Goal: Task Accomplishment & Management: Manage account settings

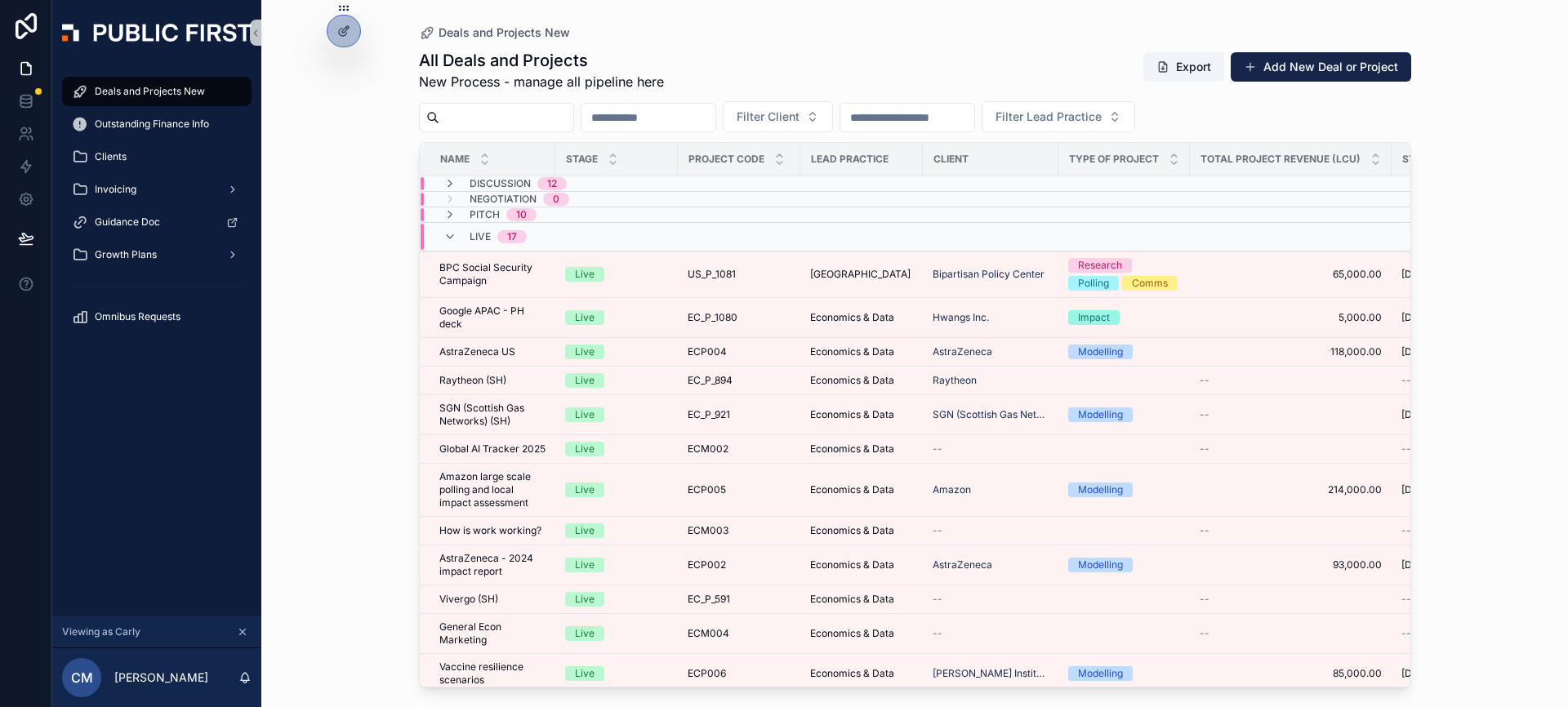
click at [316, 380] on div "Deals and Projects New All Deals and Projects New Process - manage all pipeline…" at bounding box center [915, 353] width 1307 height 707
click at [453, 234] on icon "scrollable content" at bounding box center [450, 237] width 13 height 13
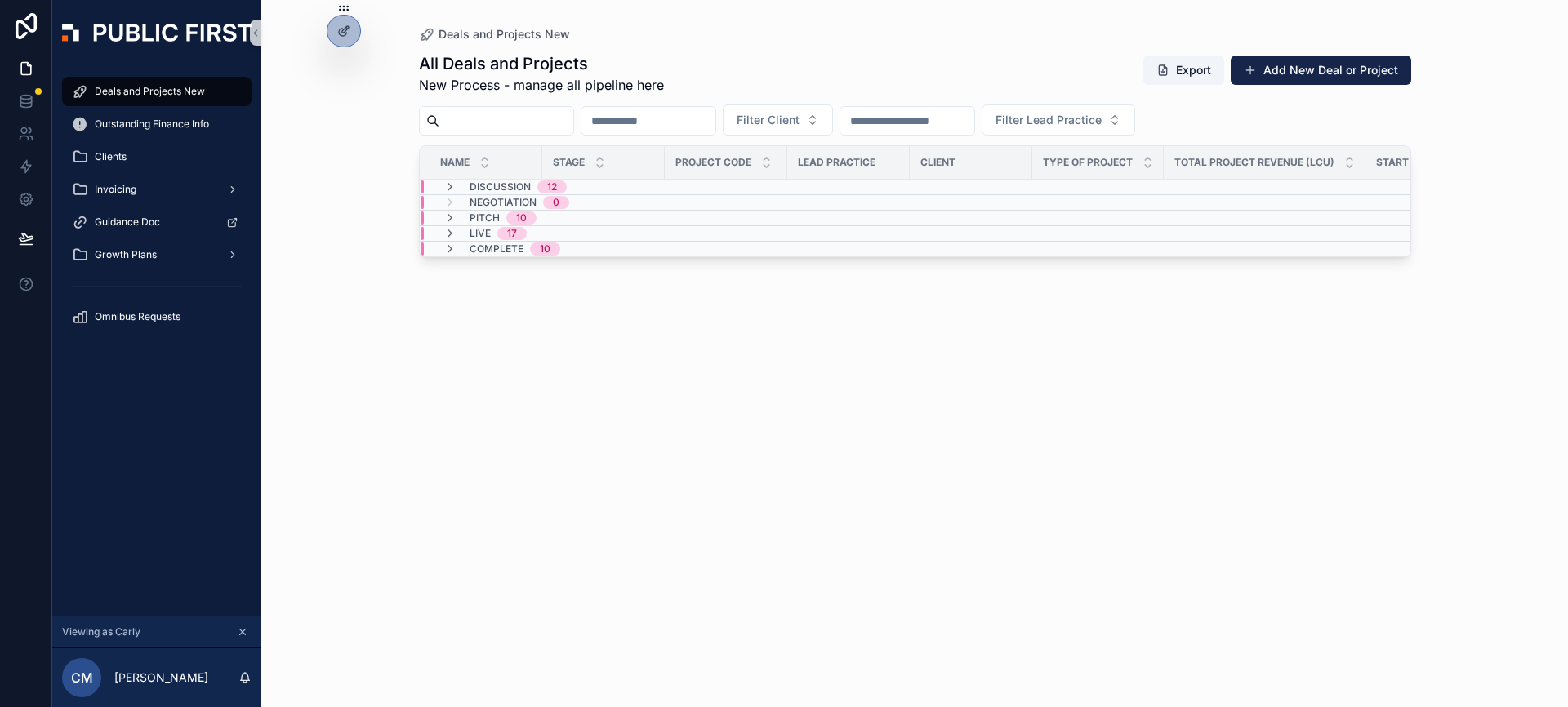
click at [320, 265] on div "Deals and Projects New All Deals and Projects New Process - manage all pipeline…" at bounding box center [915, 353] width 1307 height 707
click at [326, 240] on div "Deals and Projects New All Deals and Projects New Process - manage all pipeline…" at bounding box center [915, 353] width 1307 height 707
click at [1464, 349] on div "Deals and Projects New All Deals and Projects New Process - manage all pipeline…" at bounding box center [915, 353] width 1307 height 707
click at [1161, 468] on div "All Deals and Projects New Process - manage all pipeline here Export Add New De…" at bounding box center [916, 365] width 993 height 645
click at [768, 516] on div "All Deals and Projects New Process - manage all pipeline here Export Add New De…" at bounding box center [916, 365] width 993 height 645
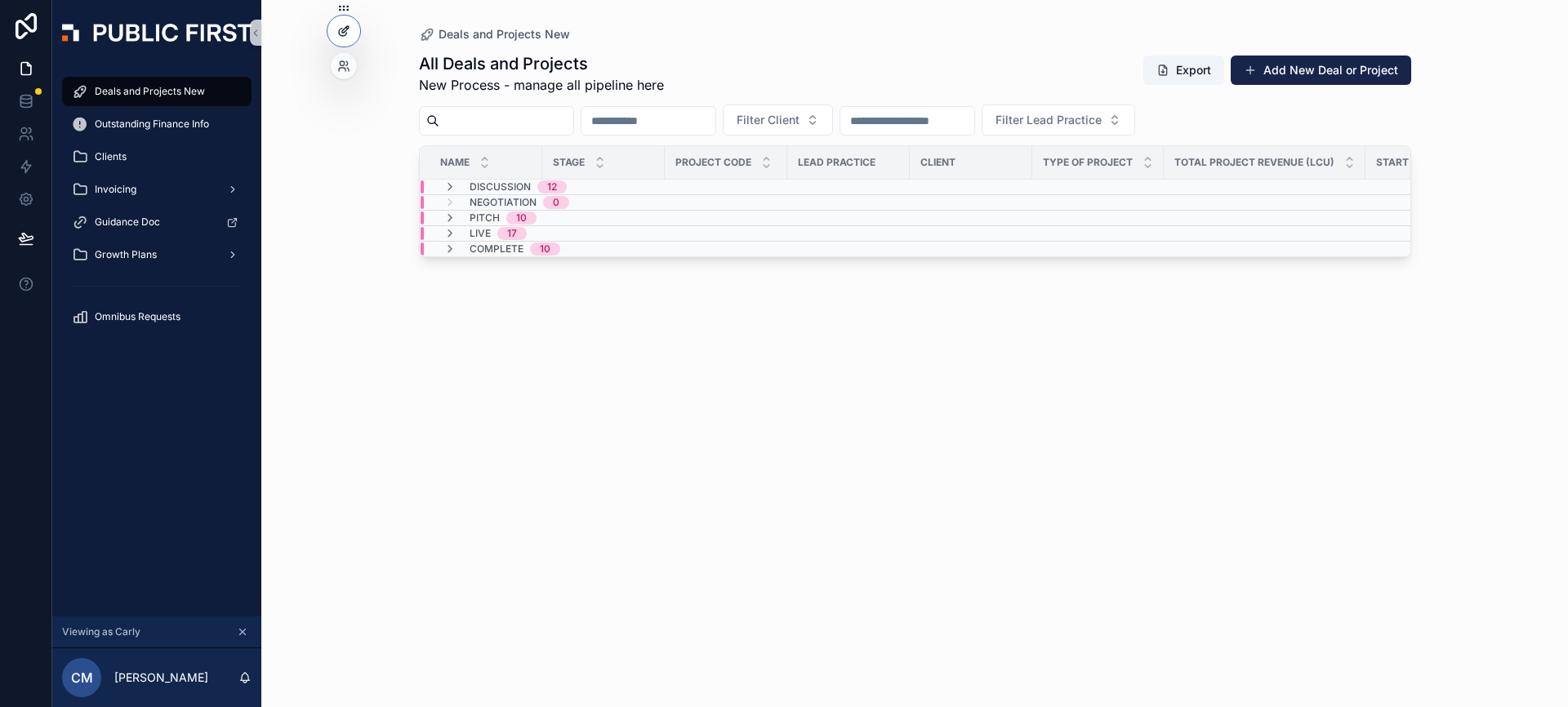
click at [341, 32] on icon at bounding box center [344, 31] width 13 height 13
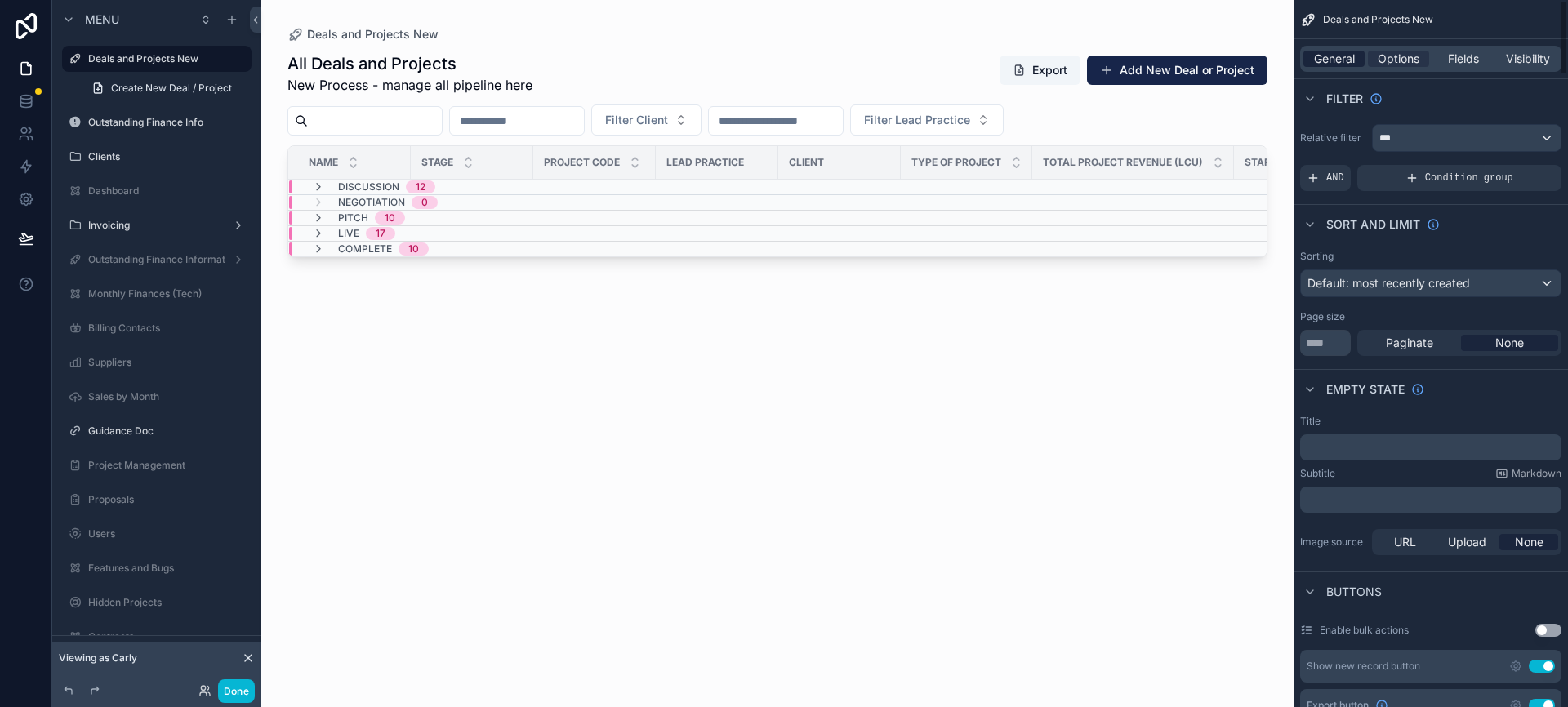
click at [1341, 59] on span "General" at bounding box center [1334, 59] width 40 height 16
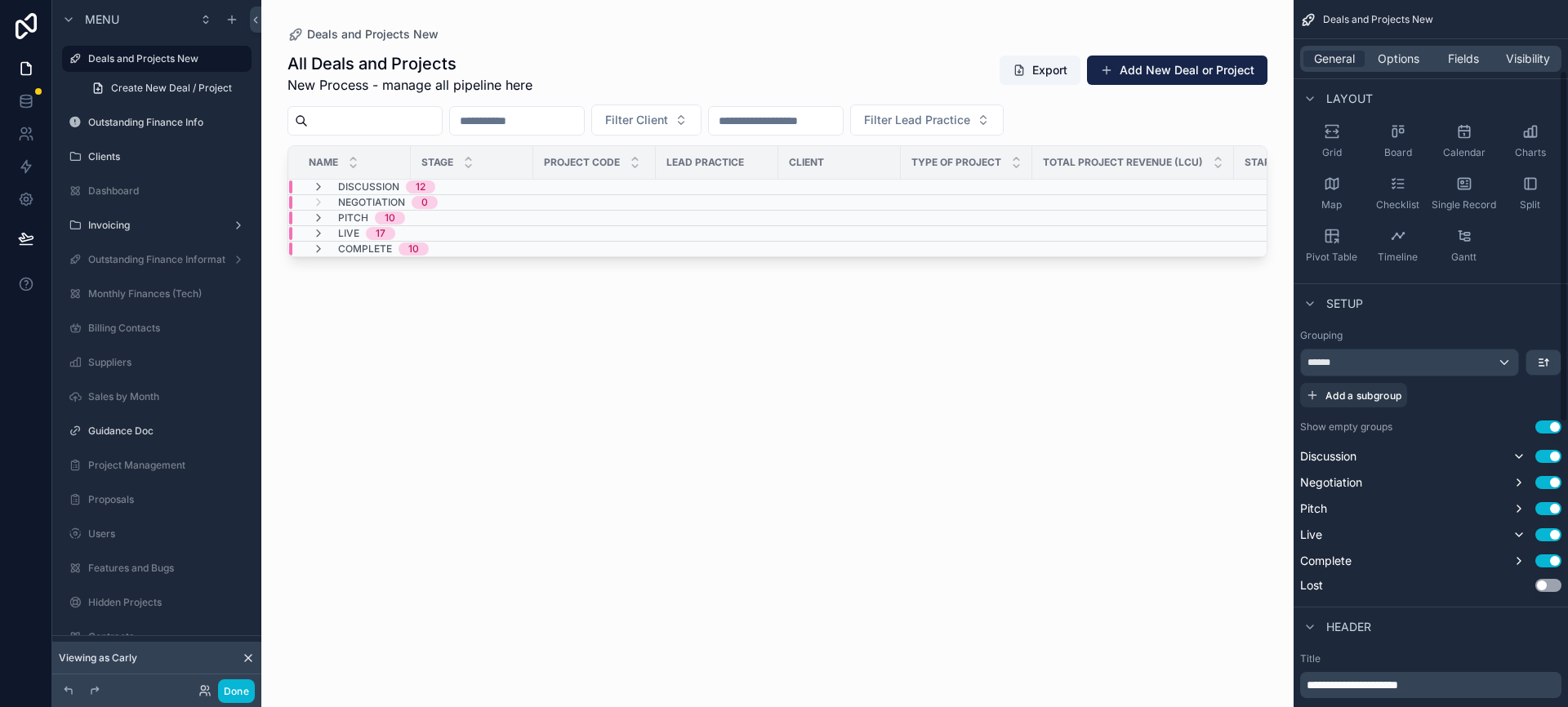
scroll to position [121, 0]
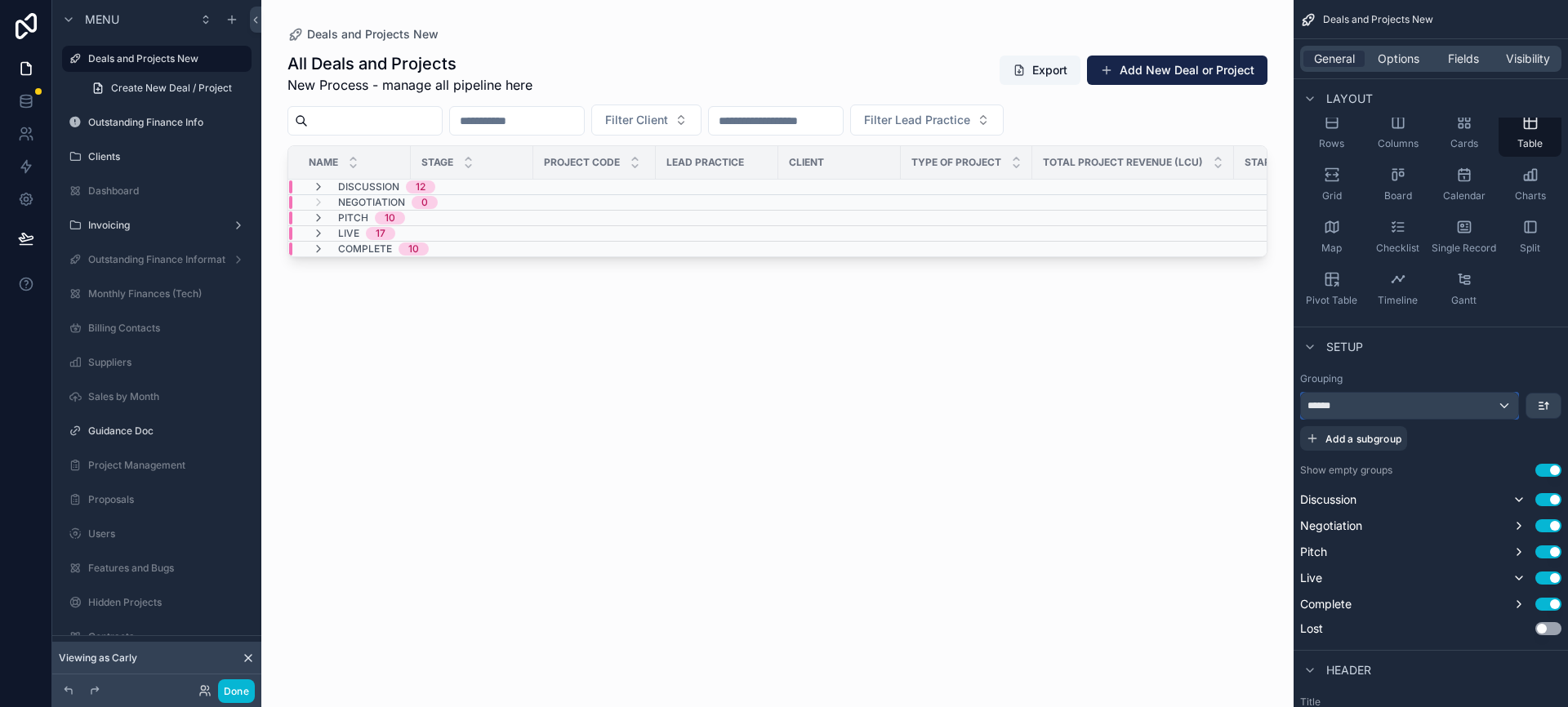
click at [1501, 406] on div "******" at bounding box center [1410, 405] width 217 height 26
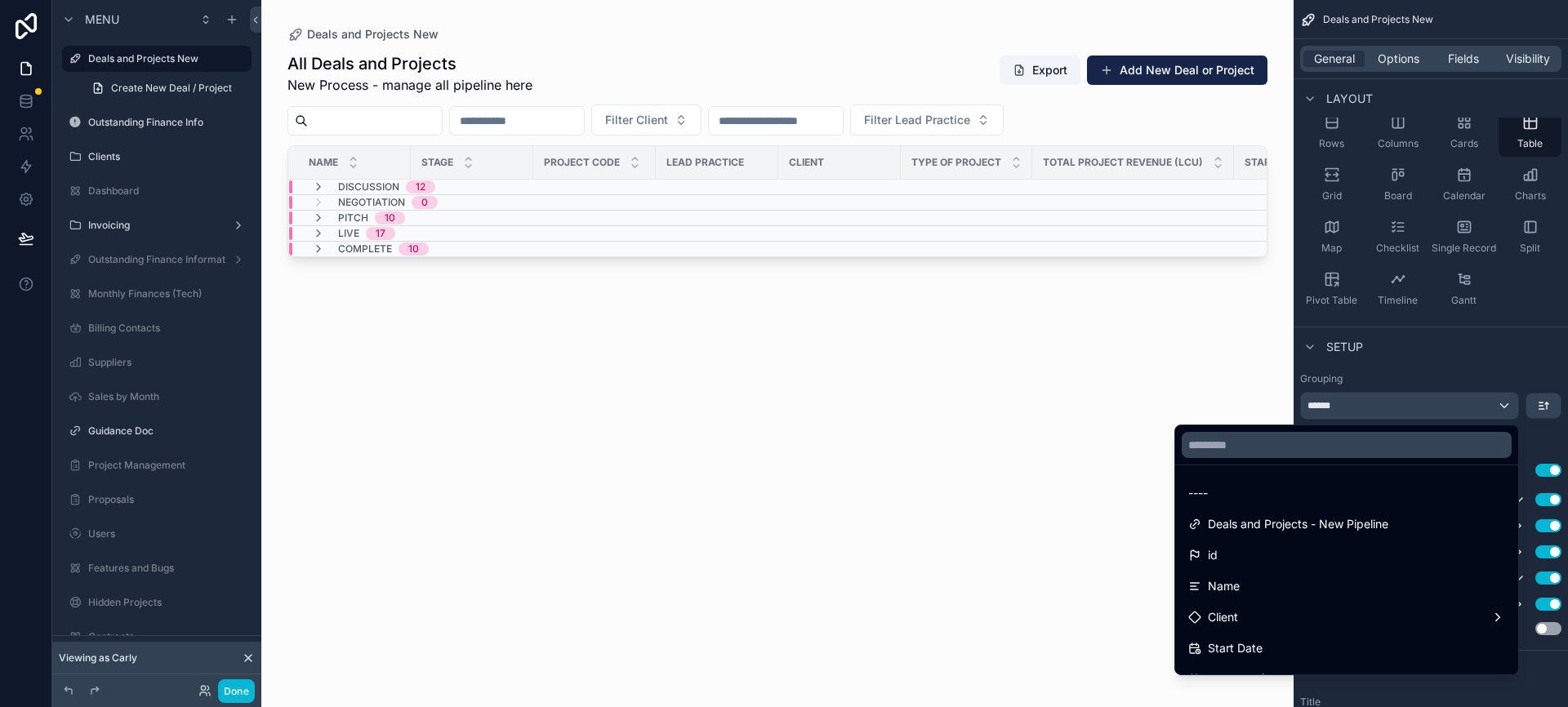
click at [1513, 364] on div "scrollable content" at bounding box center [784, 353] width 1568 height 707
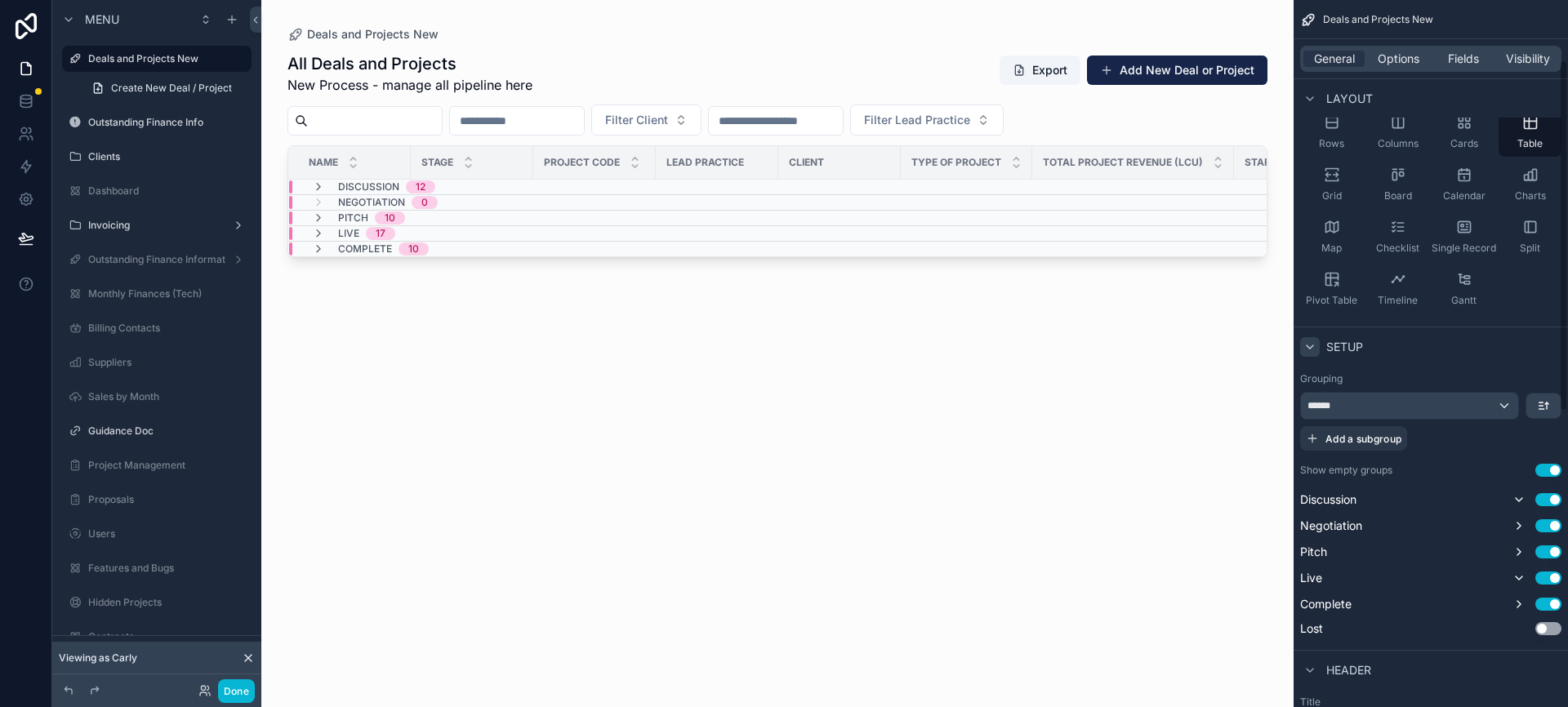
click at [1309, 344] on icon "scrollable content" at bounding box center [1310, 347] width 13 height 13
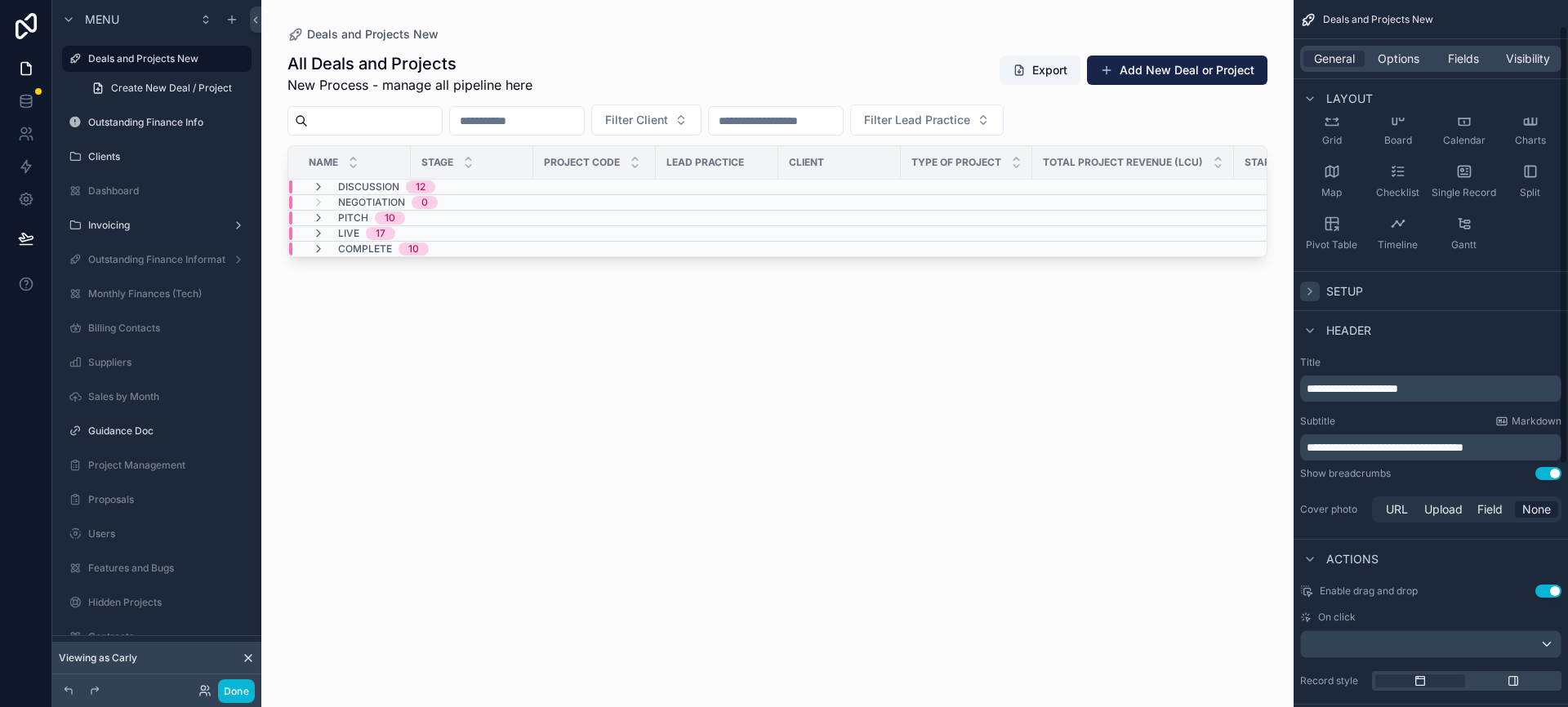
scroll to position [0, 0]
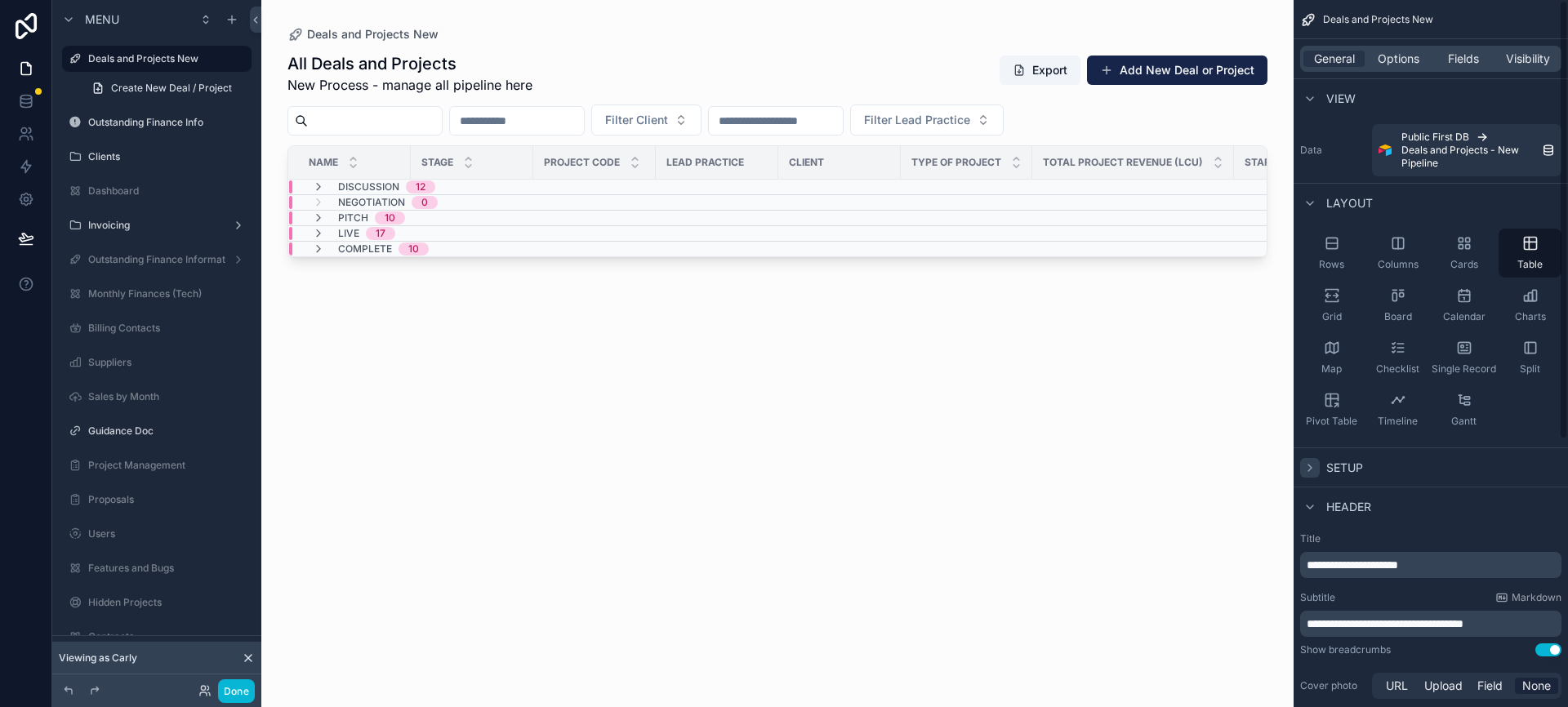
click at [804, 420] on div "scrollable content" at bounding box center [777, 343] width 1032 height 688
click at [467, 405] on div "All Deals and Projects New Process - manage all pipeline here Export Add New De…" at bounding box center [777, 365] width 980 height 645
click at [239, 694] on button "Done" at bounding box center [237, 691] width 37 height 24
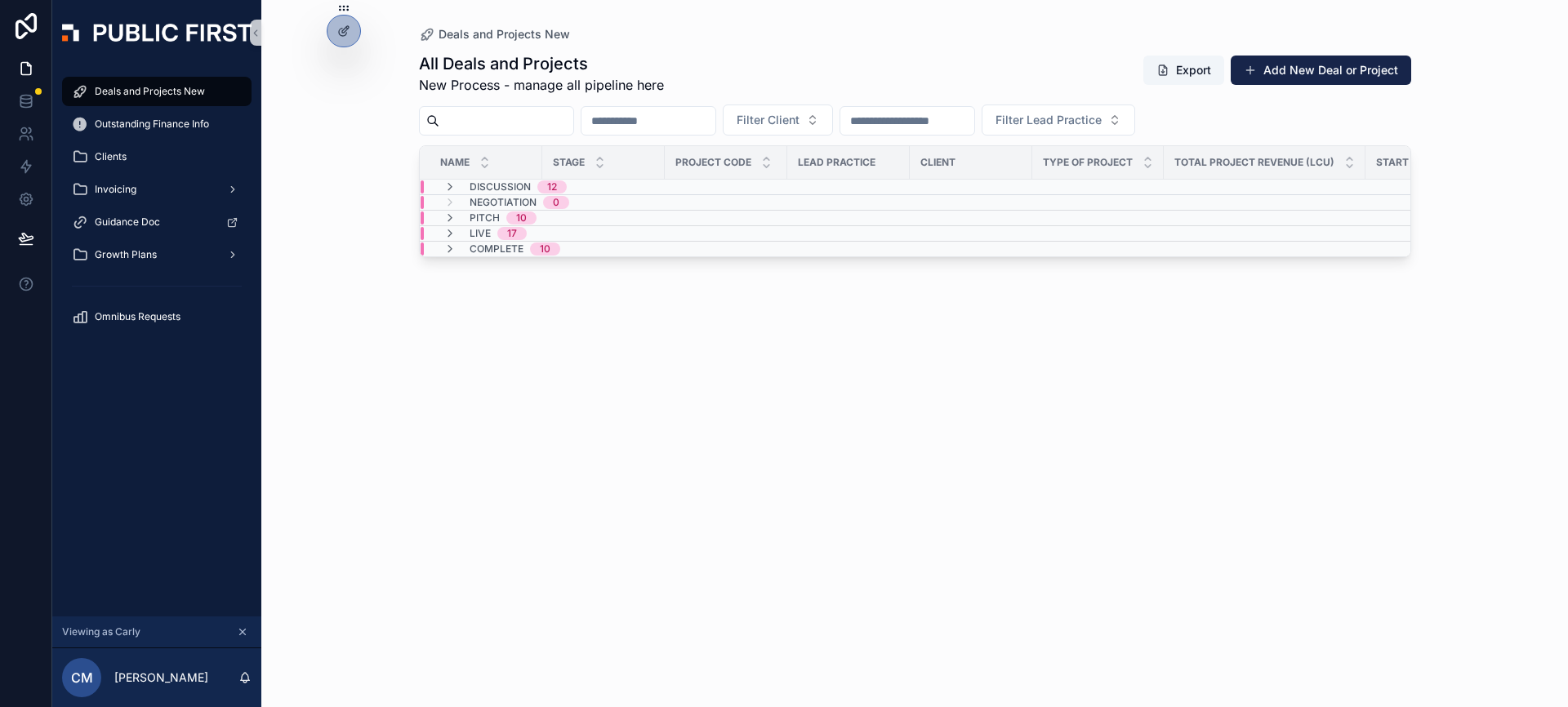
click at [489, 446] on div "All Deals and Projects New Process - manage all pipeline here Export Add New De…" at bounding box center [916, 365] width 993 height 645
click at [414, 349] on div "Deals and Projects New All Deals and Projects New Process - manage all pipeline…" at bounding box center [915, 343] width 1045 height 688
click at [33, 105] on icon at bounding box center [26, 101] width 16 height 16
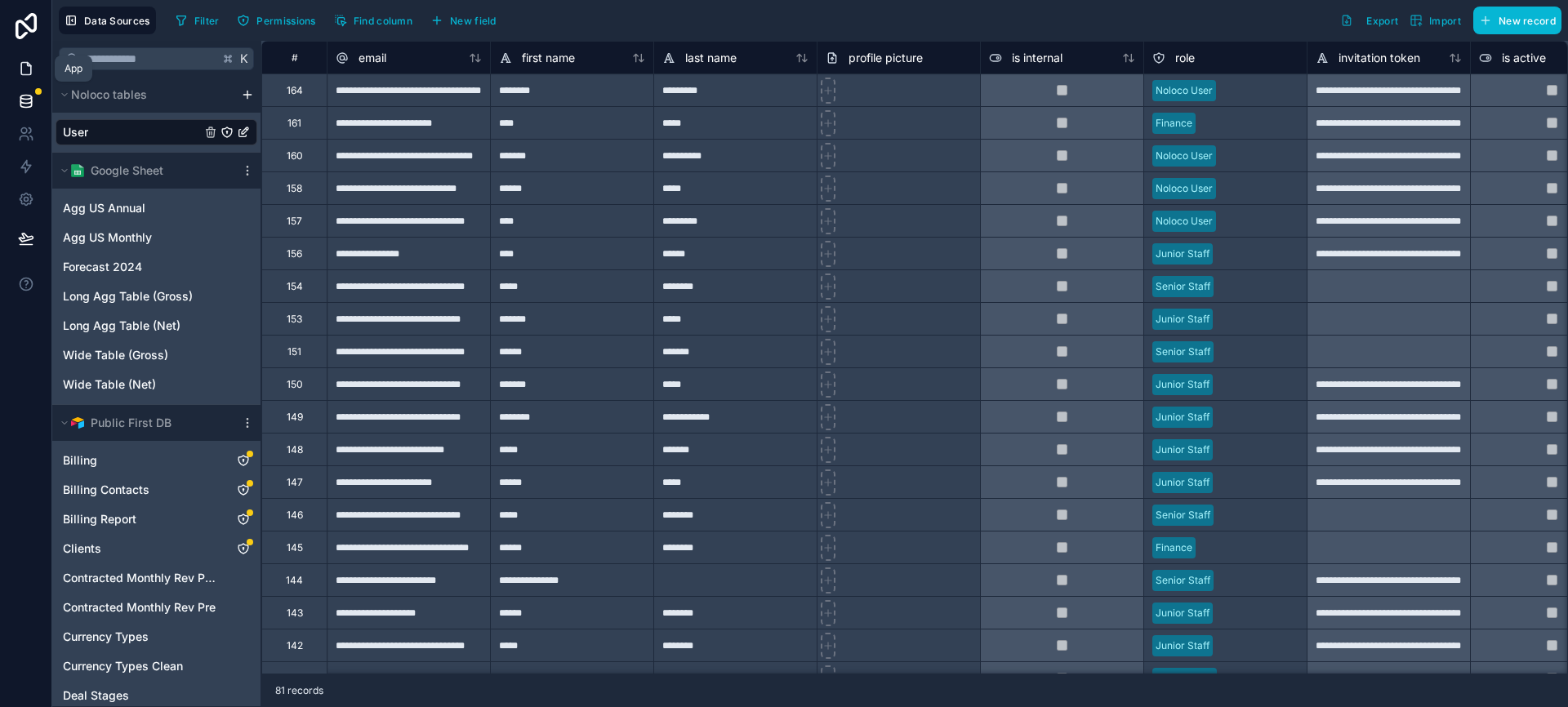
click at [23, 67] on icon at bounding box center [26, 68] width 16 height 16
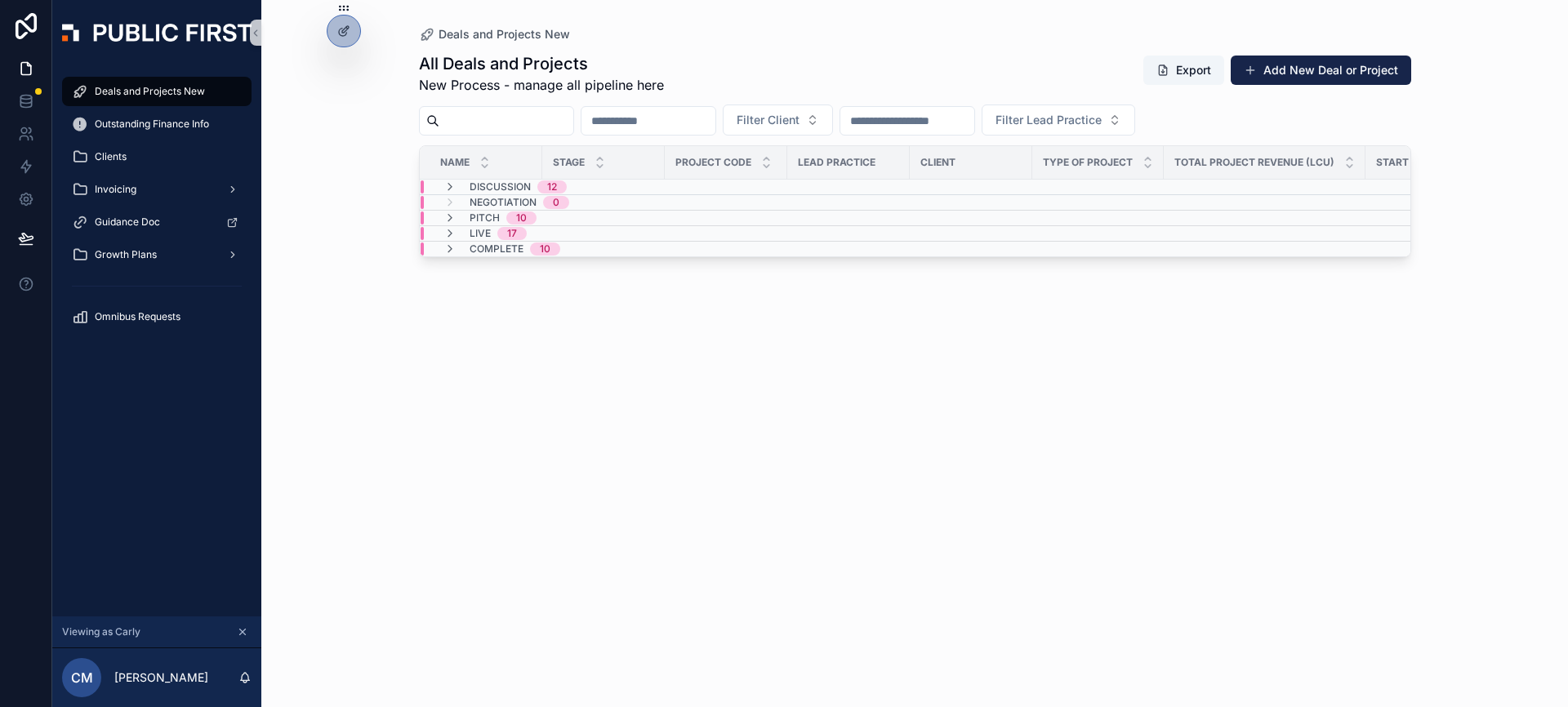
click at [544, 415] on div "All Deals and Projects New Process - manage all pipeline here Export Add New De…" at bounding box center [916, 365] width 993 height 645
click at [392, 343] on div "Deals and Projects New All Deals and Projects New Process - manage all pipeline…" at bounding box center [915, 343] width 1045 height 688
click at [1291, 478] on div "All Deals and Projects New Process - manage all pipeline here Export Add New De…" at bounding box center [916, 365] width 993 height 645
click at [917, 478] on div "All Deals and Projects New Process - manage all pipeline here Export Add New De…" at bounding box center [916, 365] width 993 height 645
click at [1107, 459] on div "All Deals and Projects New Process - manage all pipeline here Export Add New De…" at bounding box center [916, 365] width 993 height 645
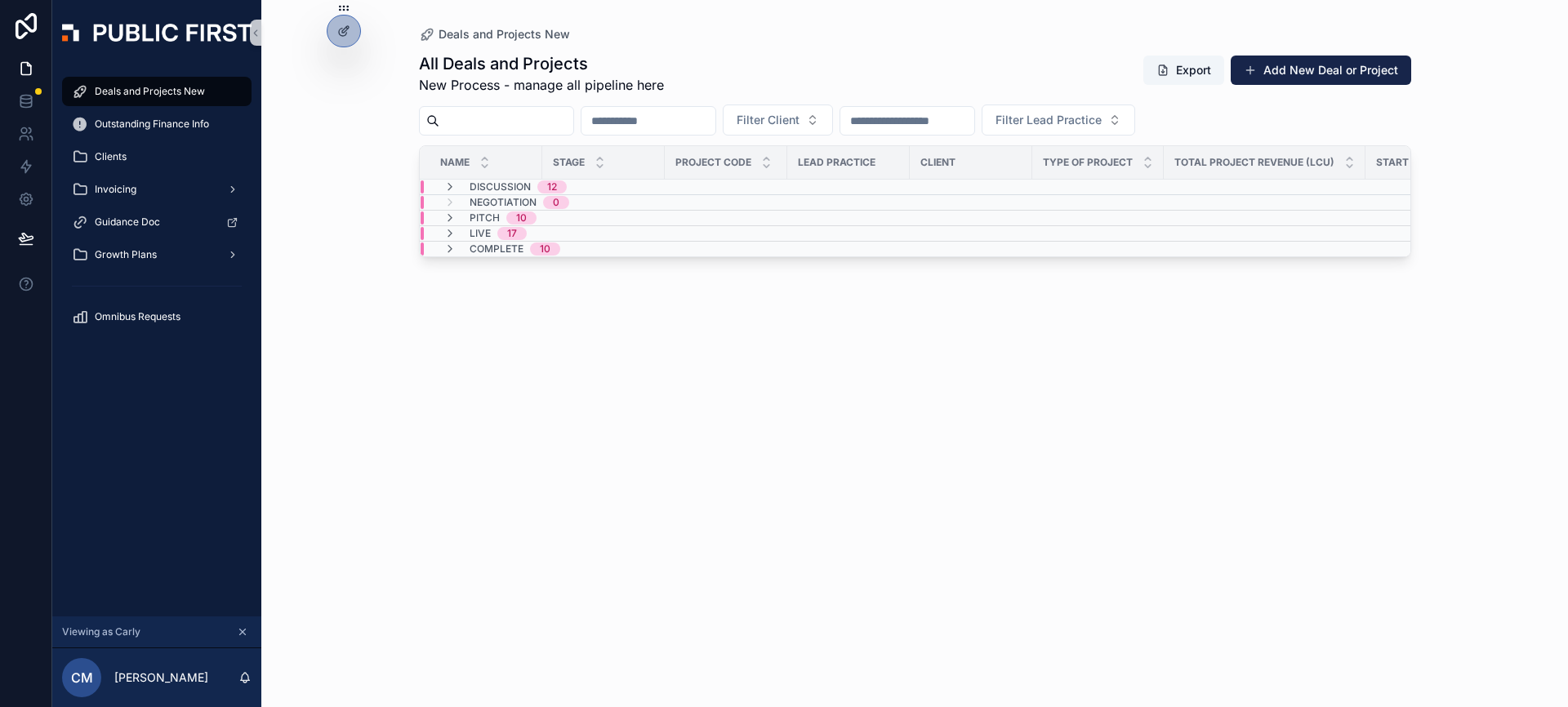
click at [766, 457] on div "All Deals and Projects New Process - manage all pipeline here Export Add New De…" at bounding box center [916, 365] width 993 height 645
click at [128, 679] on p "[PERSON_NAME]" at bounding box center [162, 677] width 94 height 16
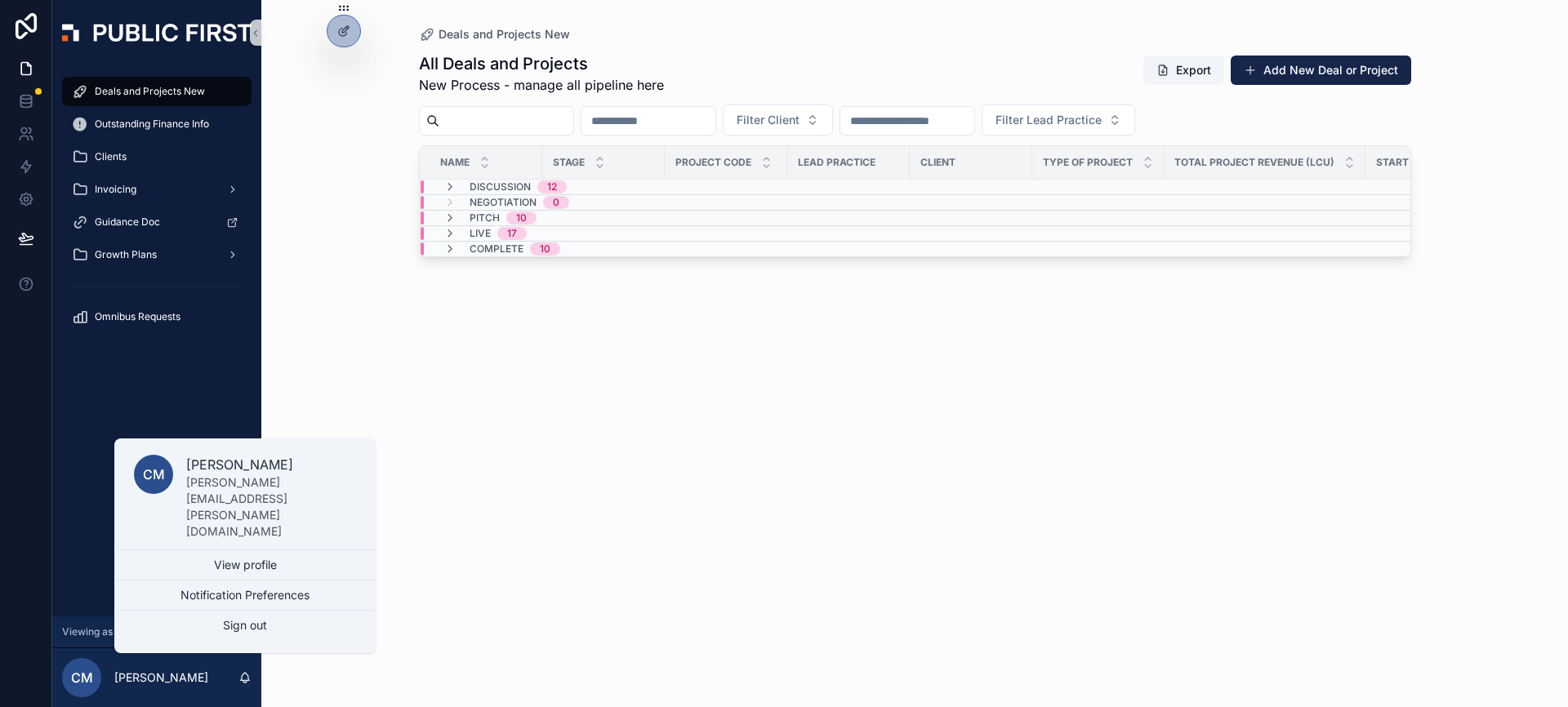
click at [85, 680] on span "CM" at bounding box center [82, 678] width 22 height 19
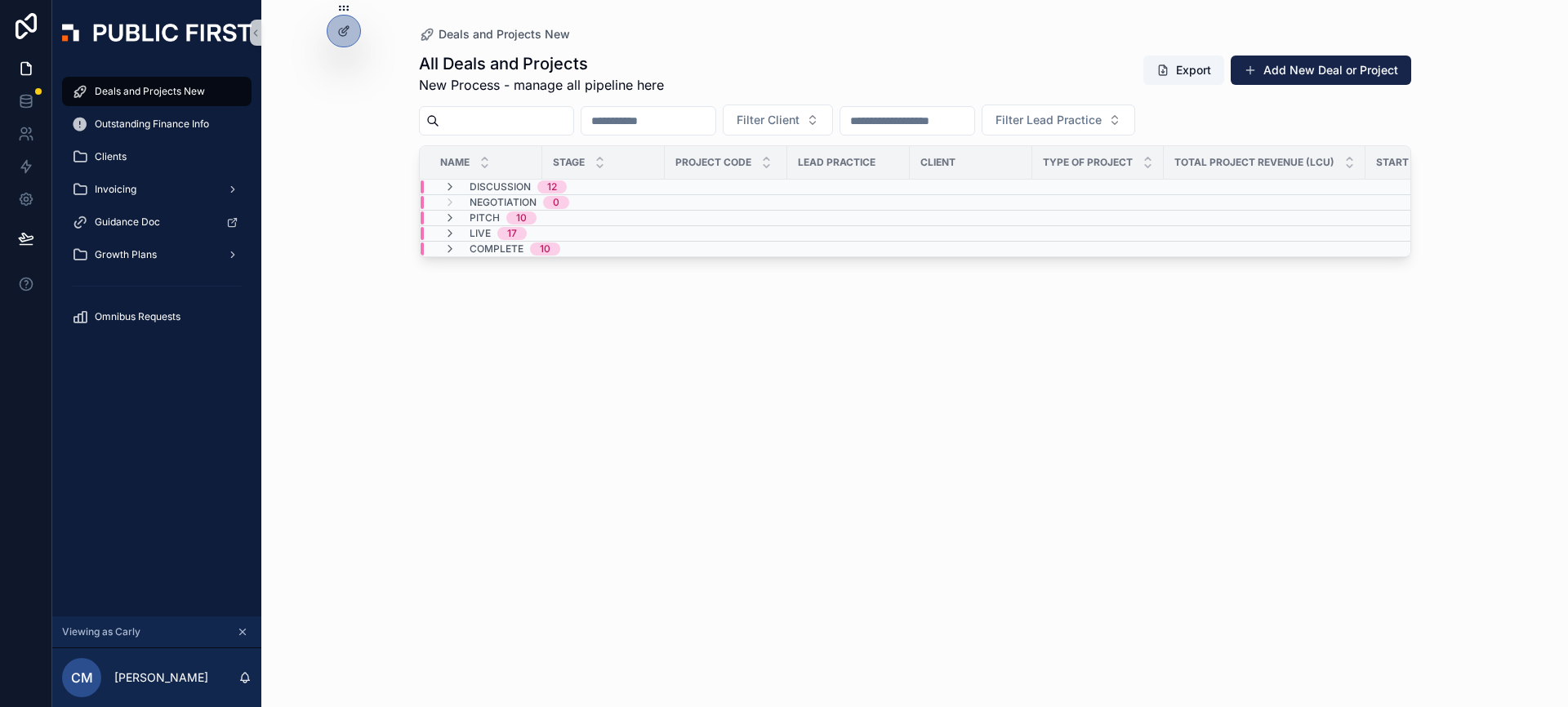
click at [493, 549] on div "All Deals and Projects New Process - manage all pipeline here Export Add New De…" at bounding box center [916, 365] width 993 height 645
click at [347, 70] on icon at bounding box center [344, 66] width 13 height 13
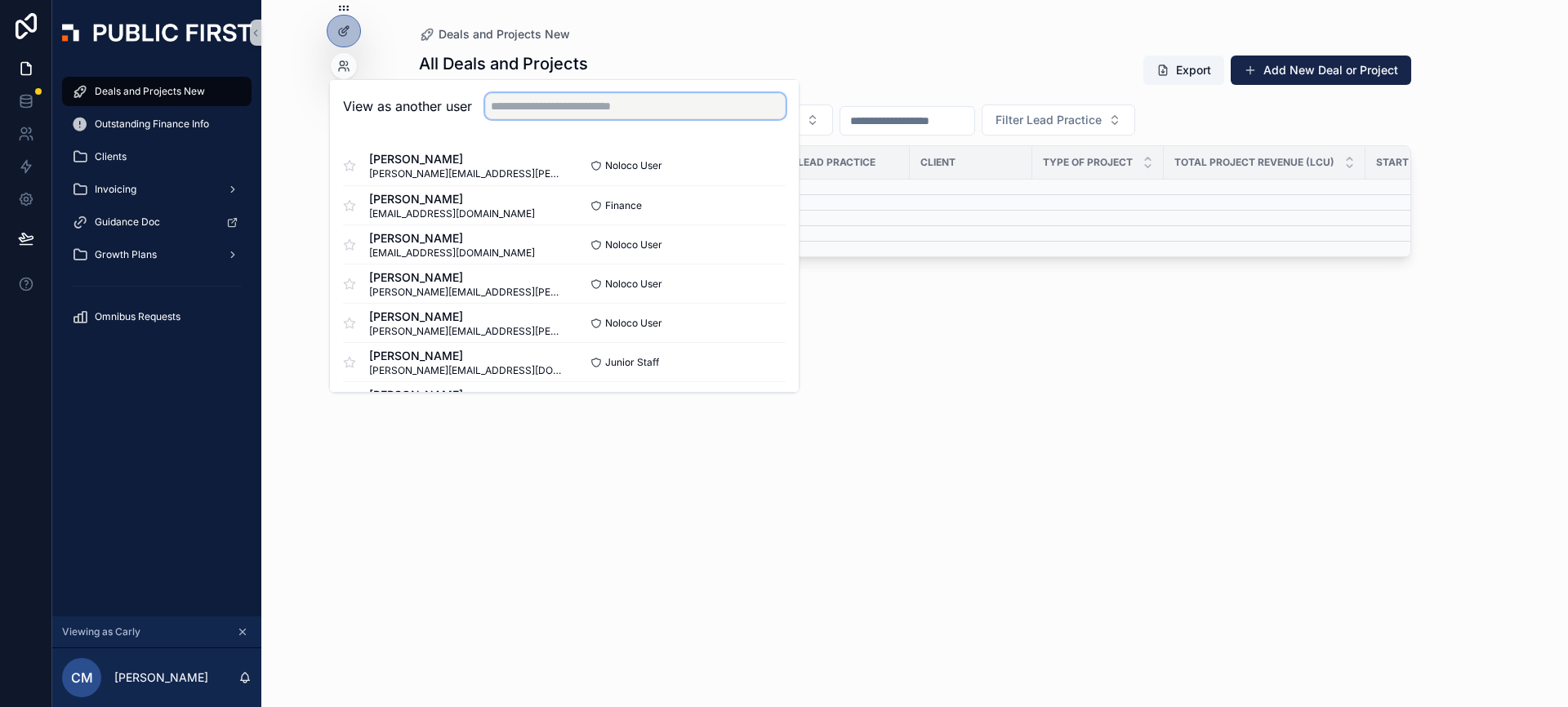
click at [600, 105] on input "text" at bounding box center [635, 106] width 300 height 26
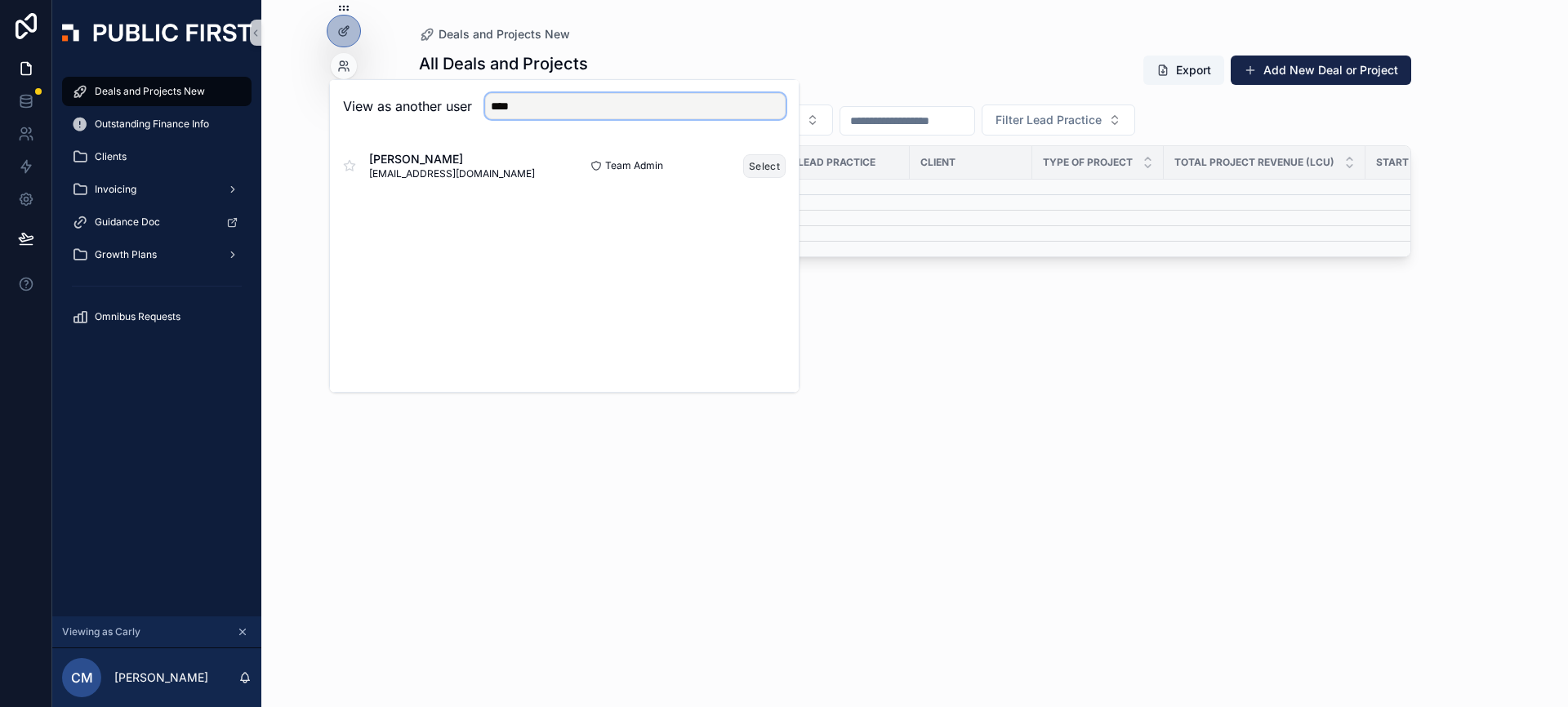
type input "****"
click at [767, 164] on button "Select" at bounding box center [765, 165] width 42 height 24
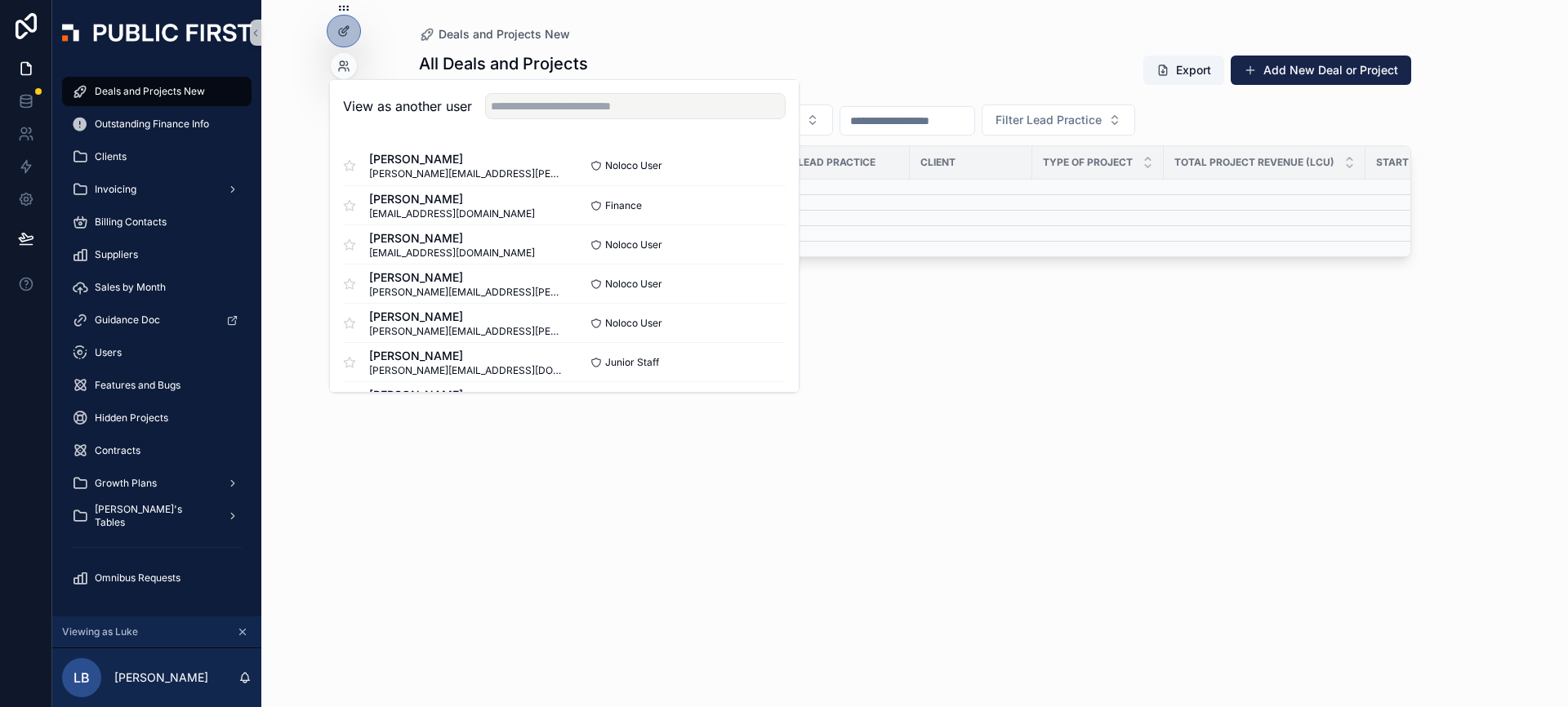
click at [869, 374] on div "All Deals and Projects New Process - manage all pipeline here Export Add New De…" at bounding box center [916, 365] width 993 height 645
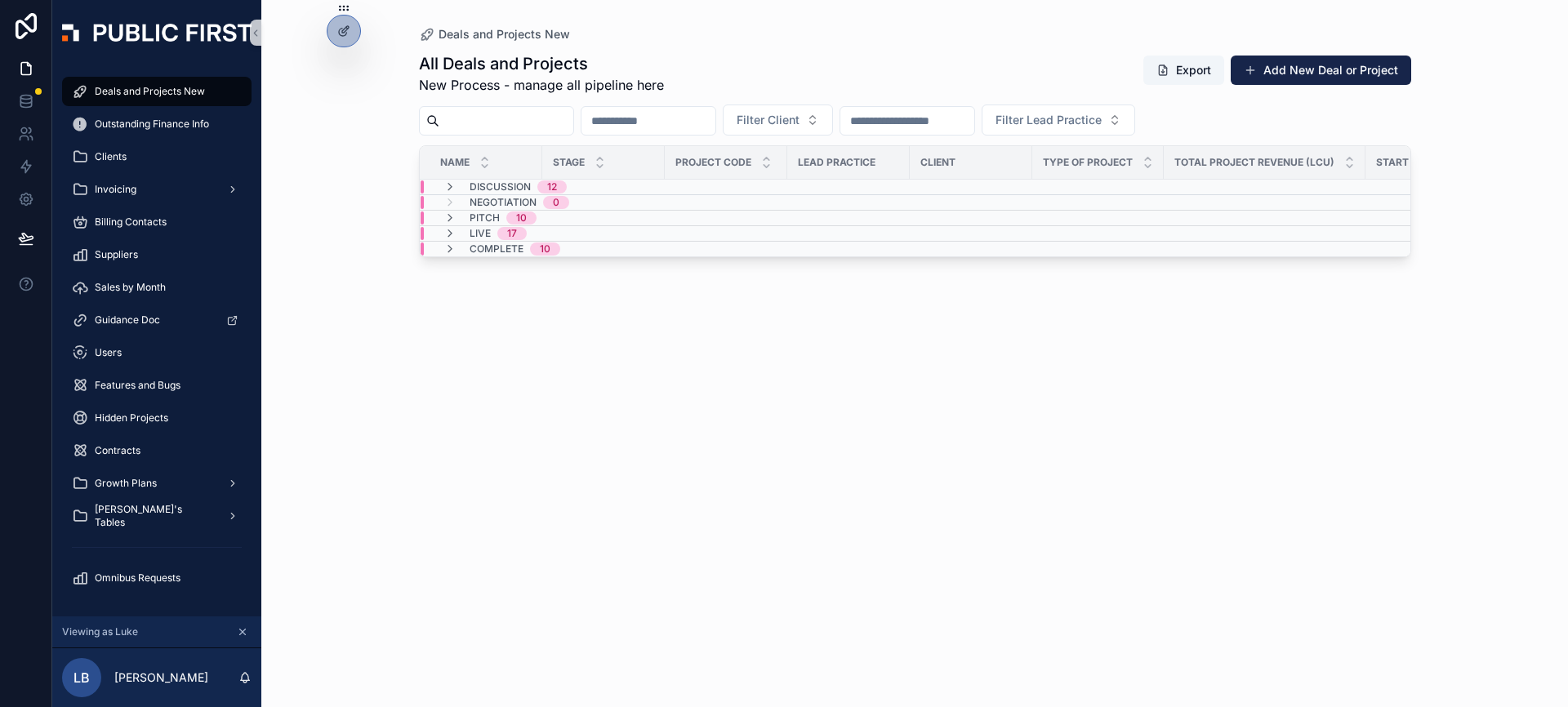
click at [510, 495] on div "All Deals and Projects New Process - manage all pipeline here Export Add New De…" at bounding box center [916, 365] width 993 height 645
click at [446, 431] on div "All Deals and Projects New Process - manage all pipeline here Export Add New De…" at bounding box center [916, 365] width 993 height 645
click at [785, 463] on div "All Deals and Projects New Process - manage all pipeline here Export Add New De…" at bounding box center [916, 365] width 993 height 645
click at [1068, 463] on div "All Deals and Projects New Process - manage all pipeline here Export Add New De…" at bounding box center [916, 365] width 993 height 645
click at [737, 410] on div "All Deals and Projects New Process - manage all pipeline here Export Add New De…" at bounding box center [916, 365] width 993 height 645
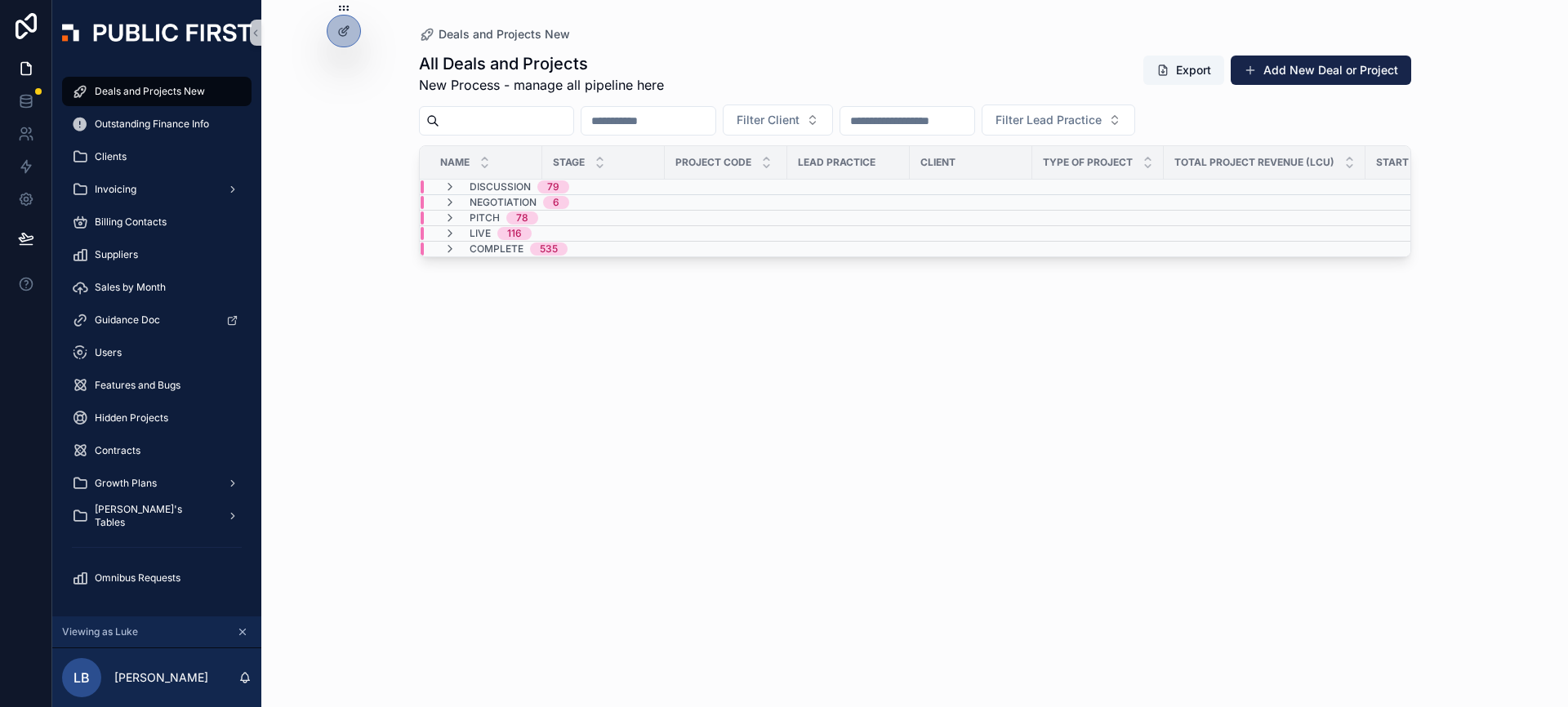
click at [494, 330] on div "All Deals and Projects New Process - manage all pipeline here Export Add New De…" at bounding box center [916, 365] width 993 height 645
click at [180, 88] on span "Deals and Projects New" at bounding box center [149, 91] width 111 height 13
click at [640, 316] on div "All Deals and Projects New Process - manage all pipeline here Export Add New De…" at bounding box center [916, 365] width 993 height 645
click at [1470, 217] on div "Deals and Projects New All Deals and Projects New Process - manage all pipeline…" at bounding box center [915, 353] width 1307 height 707
click at [1453, 154] on div "Deals and Projects New All Deals and Projects New Process - manage all pipeline…" at bounding box center [915, 353] width 1307 height 707
